Goal: Check status

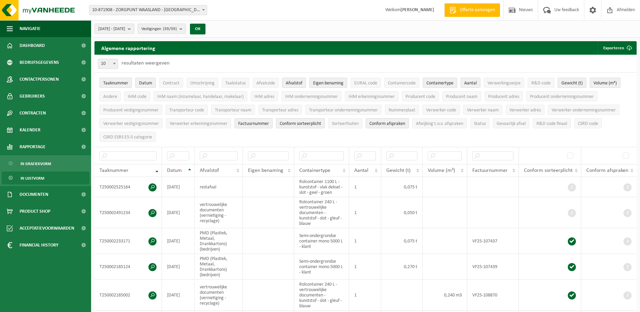
click at [134, 28] on b "submit" at bounding box center [131, 28] width 6 height 9
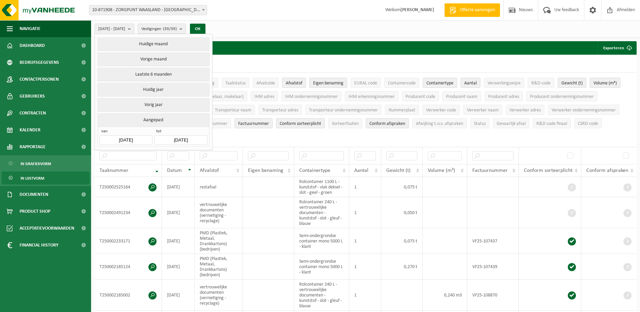
click at [138, 137] on input "[DATE]" at bounding box center [125, 139] width 53 height 9
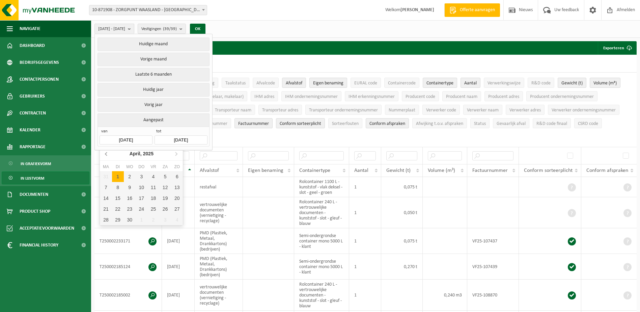
click at [108, 155] on icon at bounding box center [106, 153] width 11 height 11
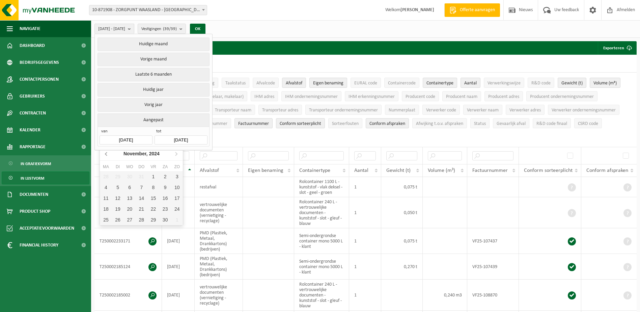
click at [108, 155] on icon at bounding box center [106, 153] width 11 height 11
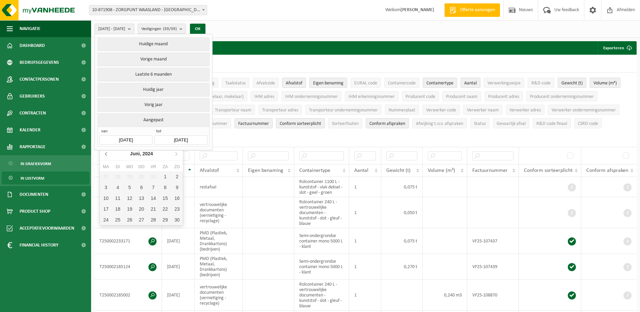
click at [108, 155] on icon at bounding box center [106, 153] width 11 height 11
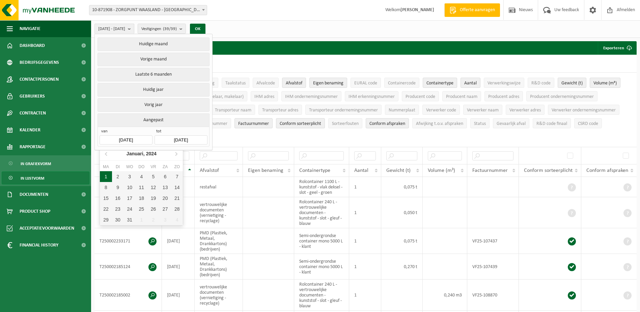
click at [108, 178] on div "1" at bounding box center [106, 176] width 12 height 11
type input "[DATE]"
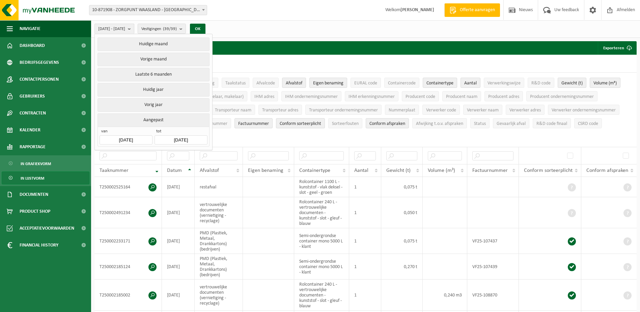
click at [170, 137] on input "[DATE]" at bounding box center [180, 139] width 53 height 9
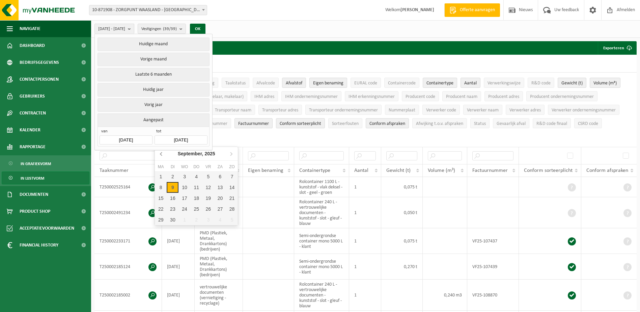
click at [165, 155] on icon at bounding box center [161, 153] width 11 height 11
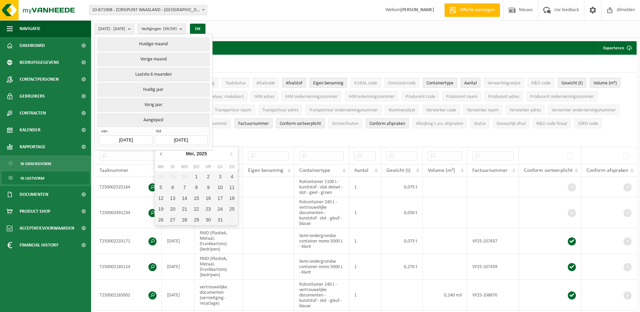
click at [165, 155] on icon at bounding box center [161, 153] width 11 height 11
click at [177, 229] on div "31" at bounding box center [173, 230] width 12 height 11
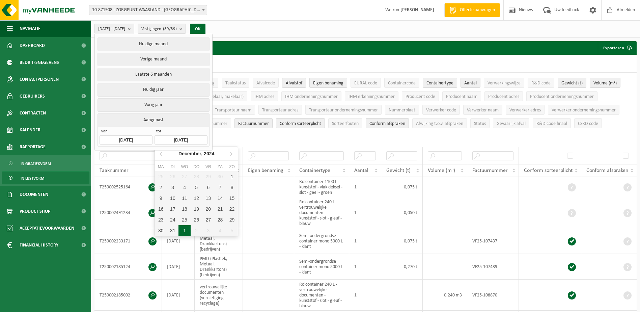
type input "[DATE]"
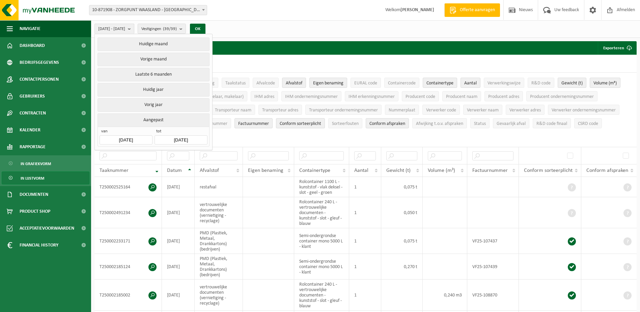
click at [258, 62] on div "10 25 50 100 10 resultaten weergeven" at bounding box center [365, 64] width 542 height 18
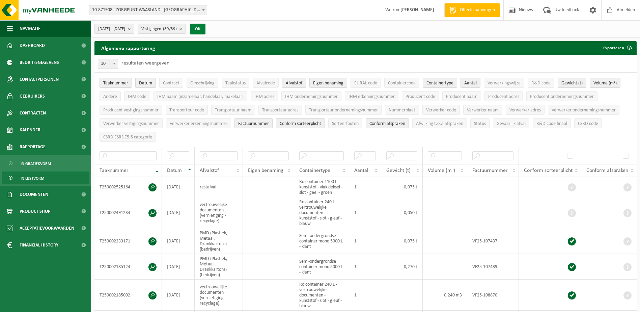
click at [205, 28] on button "OK" at bounding box center [198, 29] width 16 height 11
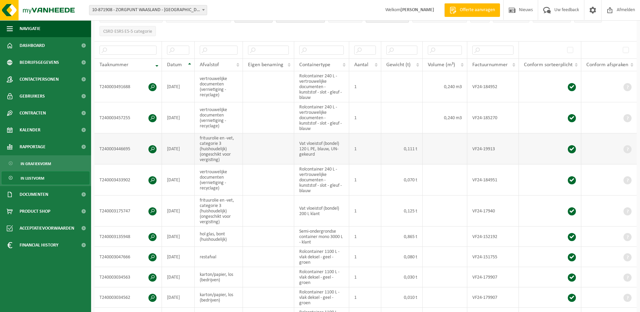
scroll to position [101, 0]
